Goal: Navigation & Orientation: Go to known website

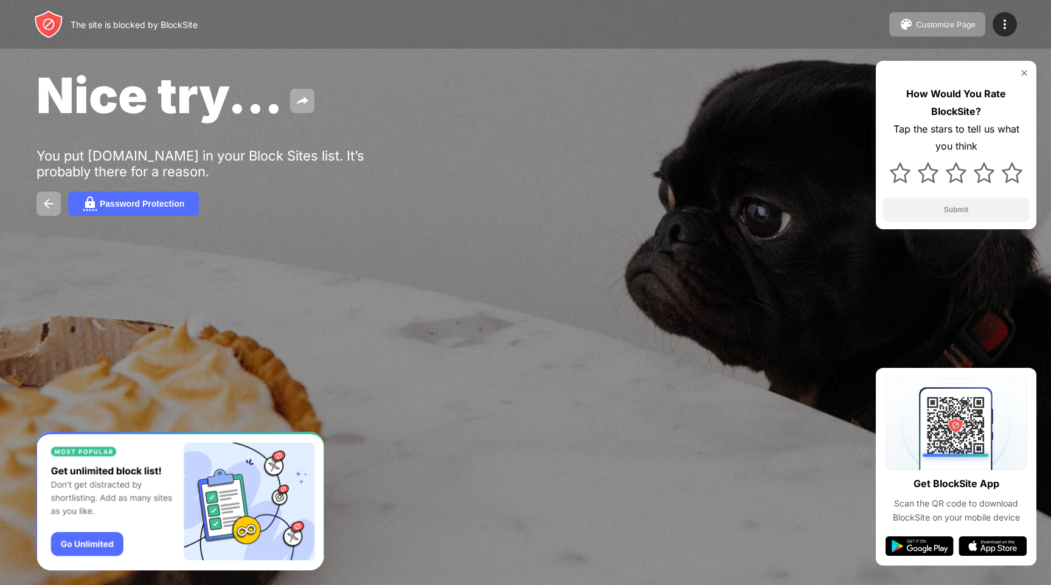
click at [428, 178] on div "Nice try... You put youtube.com in your Block Sites list. It’s probably there f…" at bounding box center [525, 141] width 1051 height 282
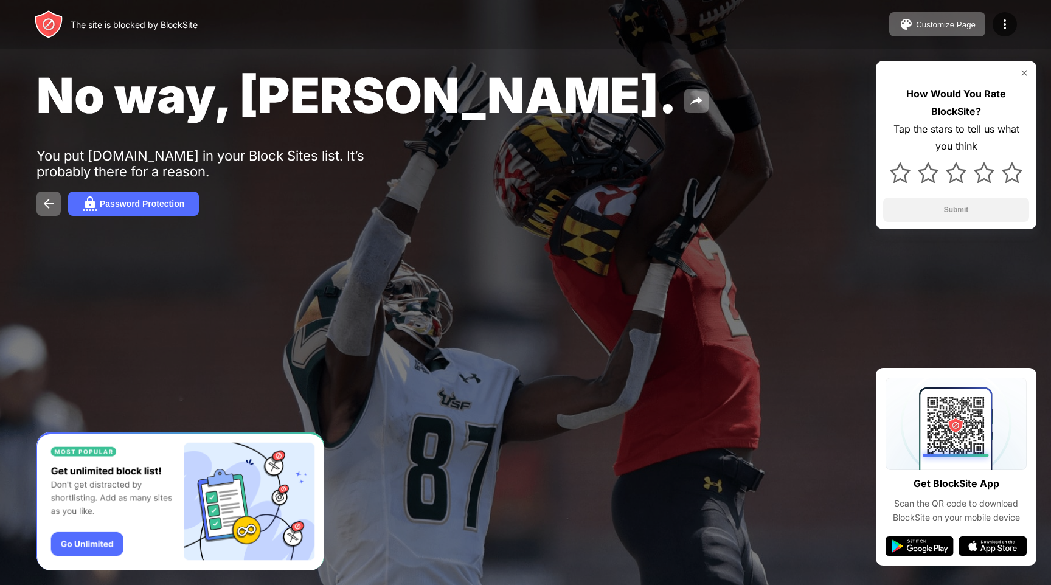
click at [818, 66] on div "No way, Jose." at bounding box center [428, 95] width 782 height 59
click at [663, 235] on div "No way, Jose. You put youtube.com in your Block Sites list. It’s probably there…" at bounding box center [525, 141] width 1051 height 282
